Goal: Information Seeking & Learning: Learn about a topic

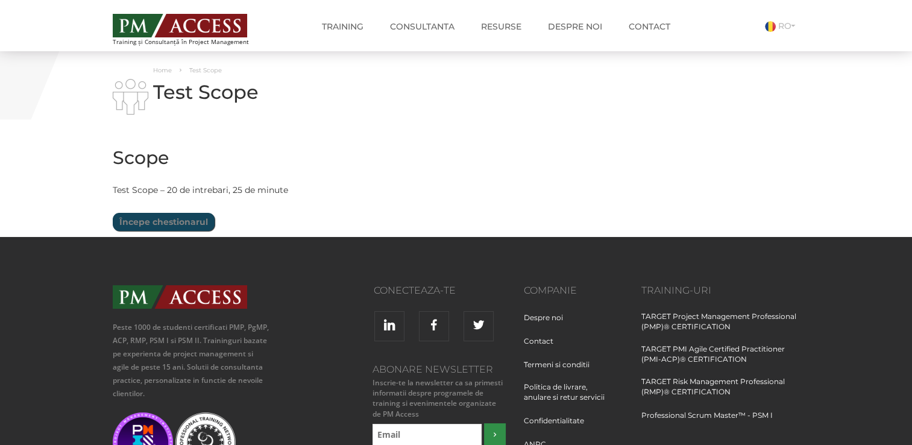
click at [317, 150] on h2 "Scope" at bounding box center [339, 158] width 452 height 20
click at [147, 223] on input "Începe chestionarul" at bounding box center [164, 222] width 102 height 18
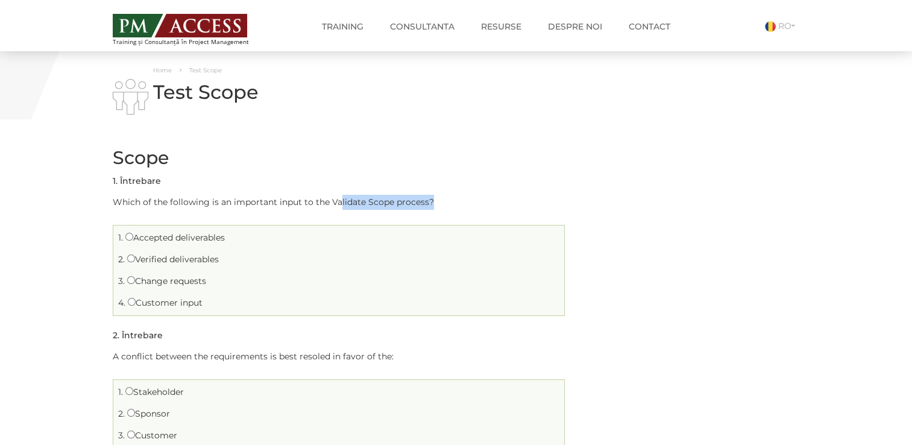
drag, startPoint x: 339, startPoint y: 203, endPoint x: 439, endPoint y: 203, distance: 100.1
click at [439, 203] on p "Which of the following is an important input to the Validate Scope process?" at bounding box center [339, 202] width 452 height 15
click at [128, 258] on input "Verified deliverables" at bounding box center [131, 258] width 8 height 8
radio input "true"
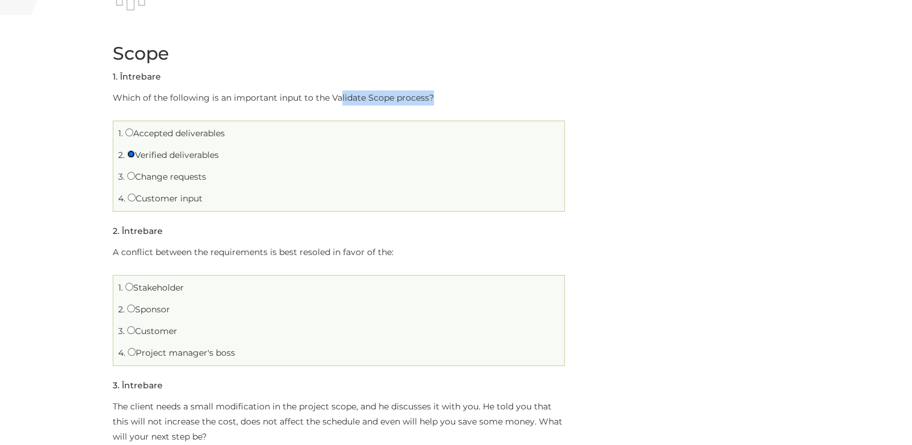
scroll to position [121, 0]
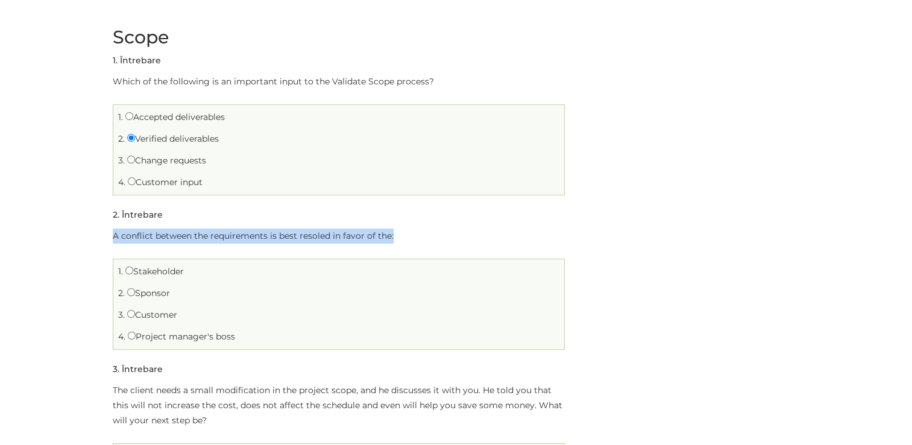
drag, startPoint x: 112, startPoint y: 236, endPoint x: 462, endPoint y: 232, distance: 349.7
click at [462, 232] on p "A conflict between the requirements is best resoled in favor of the:" at bounding box center [339, 236] width 452 height 15
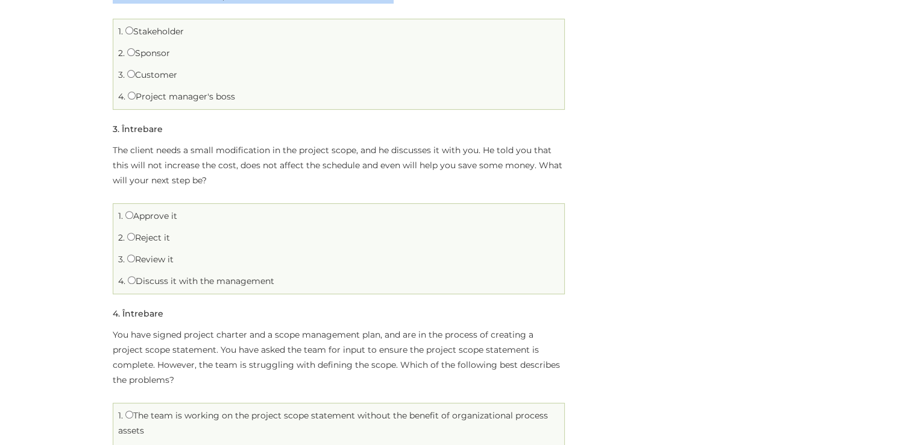
scroll to position [362, 0]
click at [130, 279] on input "Discuss it with the management" at bounding box center [132, 279] width 8 height 8
radio input "true"
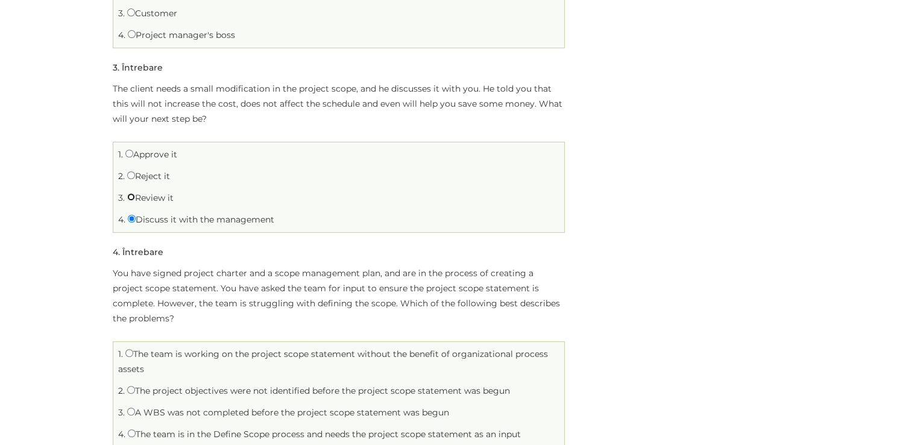
click at [130, 193] on input "Review it" at bounding box center [131, 197] width 8 height 8
radio input "true"
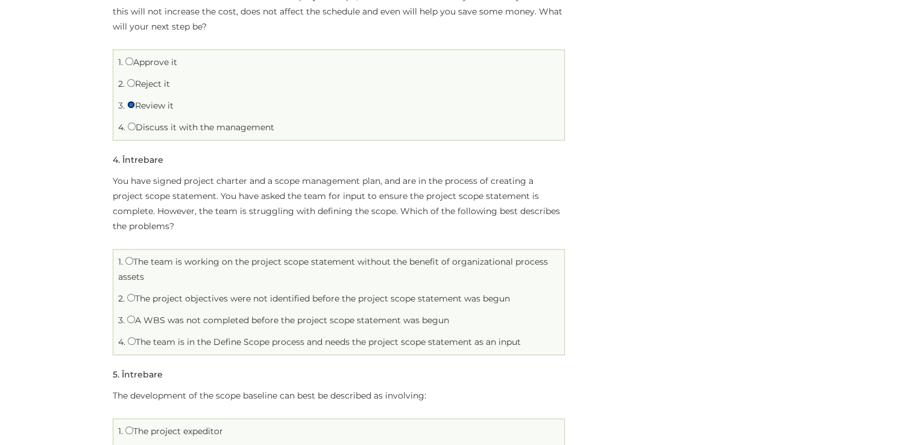
scroll to position [543, 0]
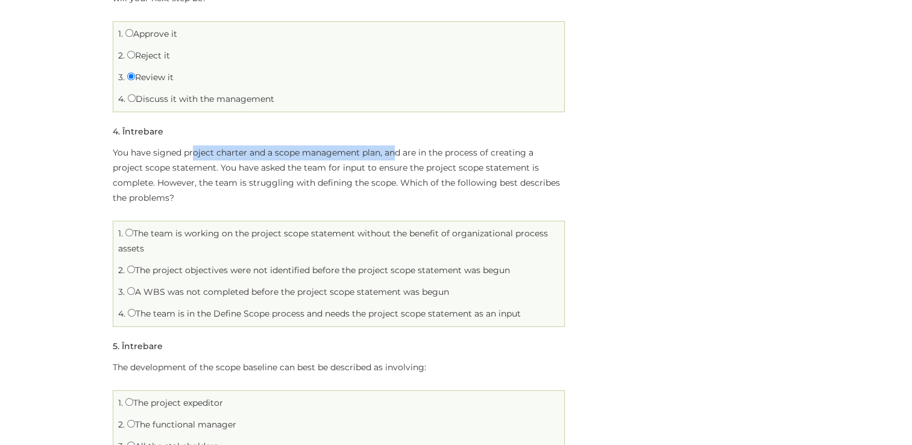
drag, startPoint x: 193, startPoint y: 153, endPoint x: 394, endPoint y: 150, distance: 200.8
click at [394, 150] on p "You have signed project charter and a scope management plan, and are in the pro…" at bounding box center [339, 175] width 452 height 60
drag, startPoint x: 144, startPoint y: 271, endPoint x: 544, endPoint y: 271, distance: 399.8
click at [544, 271] on li "2. The project objectives were not identified before the project scope statemen…" at bounding box center [338, 270] width 445 height 19
